Goal: Task Accomplishment & Management: Manage account settings

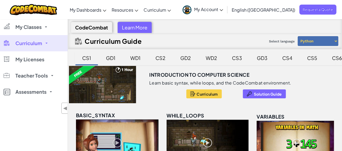
click at [335, 42] on select "Python JavaScript" at bounding box center [317, 41] width 41 height 10
click at [260, 34] on div "Curriculum Guide Select language Python JavaScript" at bounding box center [204, 41] width 273 height 16
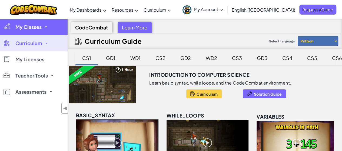
click at [26, 33] on link "My Classes" at bounding box center [34, 27] width 68 height 16
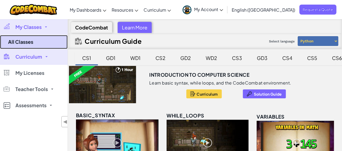
click at [30, 42] on link "All Classes" at bounding box center [34, 42] width 68 height 14
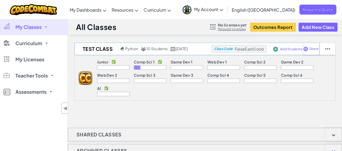
click at [252, 49] on span "FalseEastGood" at bounding box center [249, 48] width 29 height 5
click at [308, 48] on img at bounding box center [305, 48] width 5 height 5
select select "write"
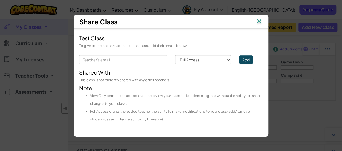
click at [257, 19] on img at bounding box center [259, 22] width 7 height 8
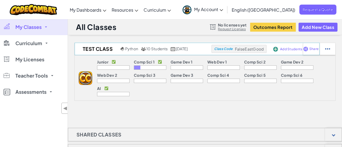
click at [296, 48] on span "Add Students" at bounding box center [291, 49] width 22 height 3
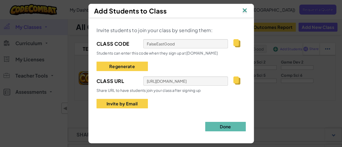
click at [236, 82] on img at bounding box center [236, 80] width 7 height 8
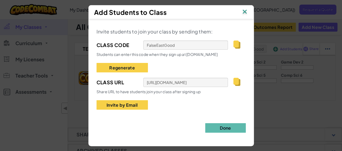
click at [245, 10] on img at bounding box center [244, 12] width 7 height 8
